Goal: Task Accomplishment & Management: Manage account settings

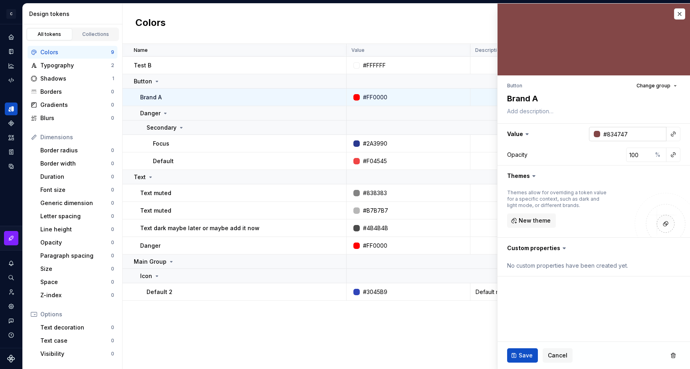
click at [593, 134] on div at bounding box center [596, 134] width 8 height 6
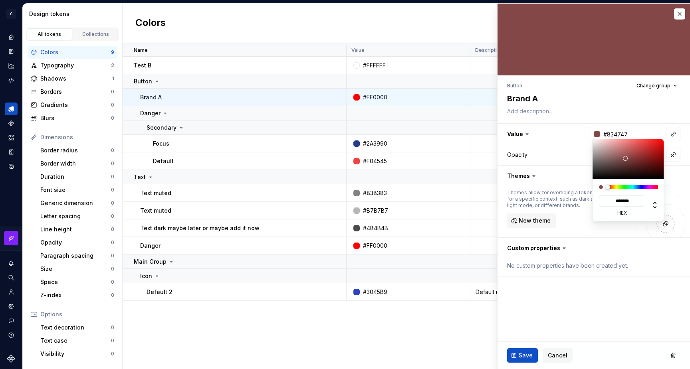
click at [565, 304] on html "C My Design System S Design system data Design tokens All tokens Collections Co…" at bounding box center [345, 184] width 690 height 369
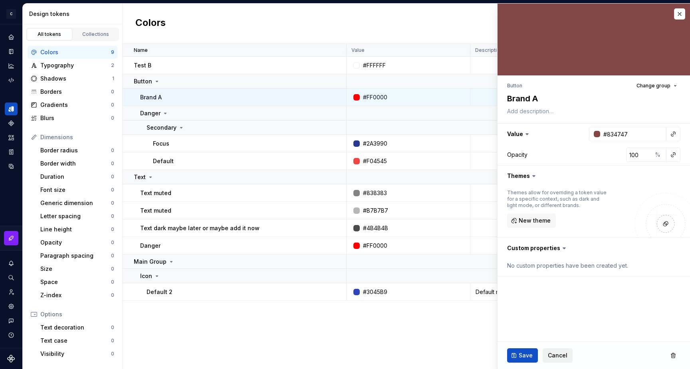
click at [557, 353] on span "Cancel" at bounding box center [558, 356] width 20 height 8
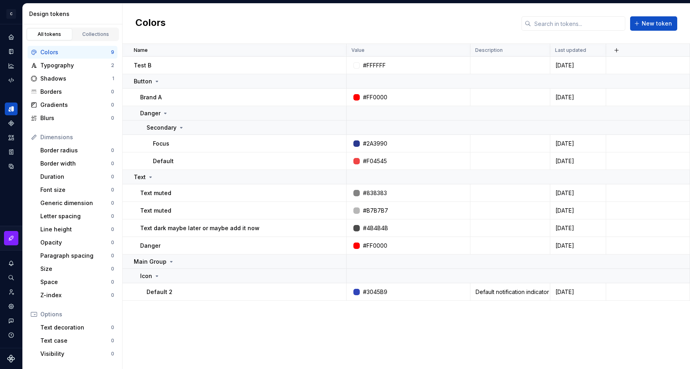
click at [559, 353] on div "Name Value Description Last updated Test B #FFFFFF [DATE] Button Brand A #FF000…" at bounding box center [406, 206] width 567 height 325
click at [335, 97] on button "button" at bounding box center [335, 97] width 11 height 11
click at [352, 113] on div "Open detail" at bounding box center [371, 113] width 52 height 8
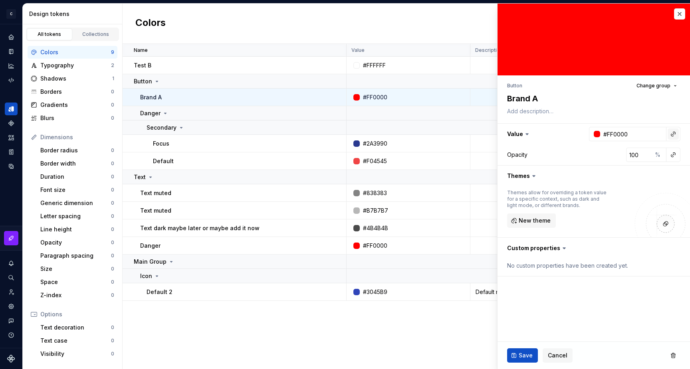
click at [670, 131] on button "button" at bounding box center [672, 133] width 11 height 11
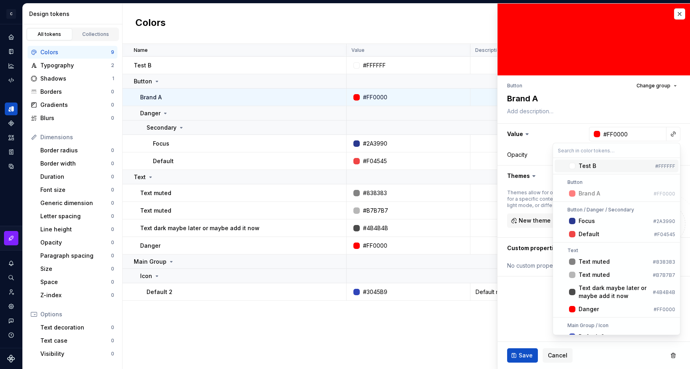
type textarea "*"
